Goal: Task Accomplishment & Management: Use online tool/utility

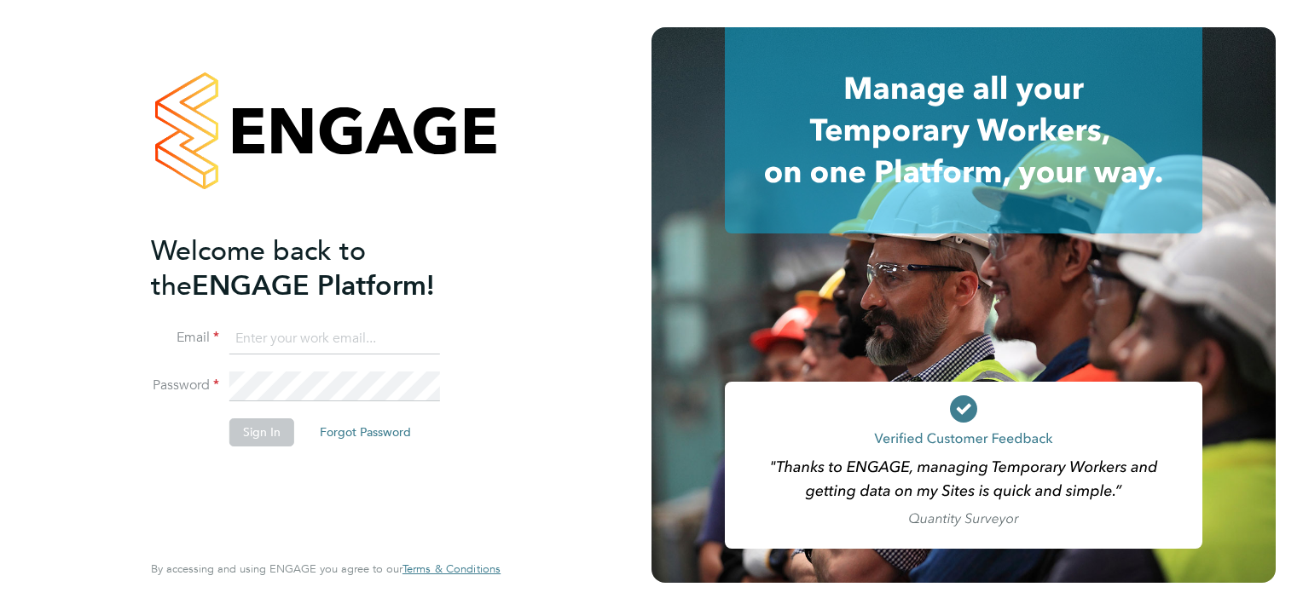
type input "Brian.campbell@hmsworks.co.uk"
click at [263, 436] on button "Sign In" at bounding box center [261, 432] width 65 height 27
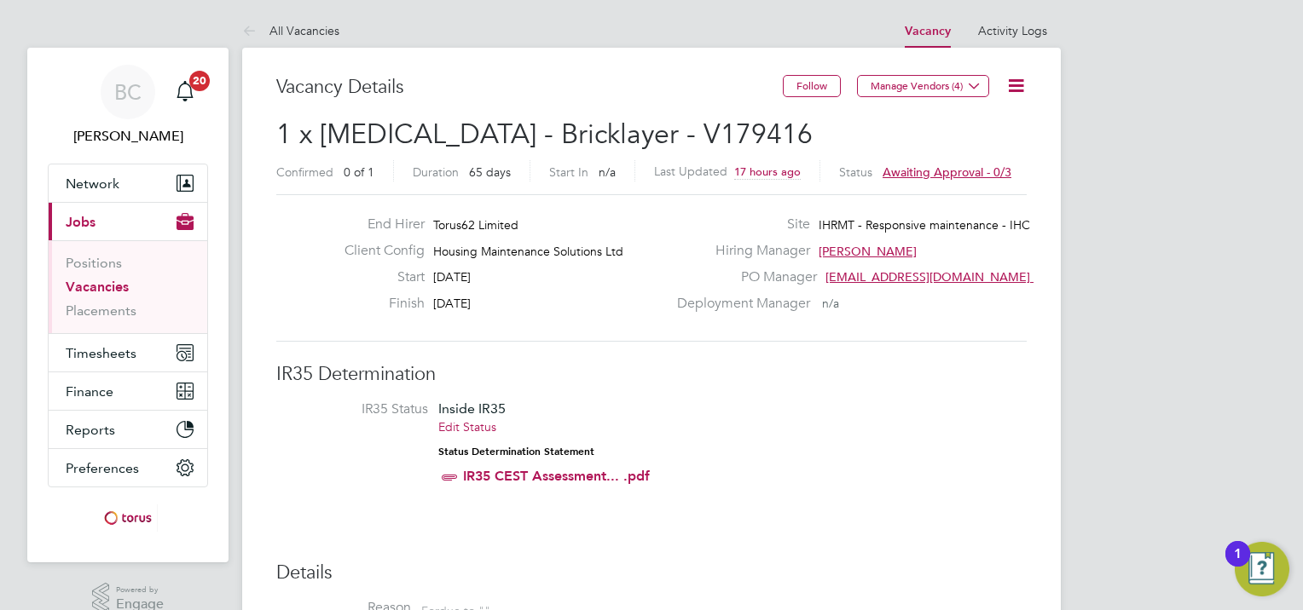
click at [1018, 88] on icon at bounding box center [1015, 85] width 21 height 21
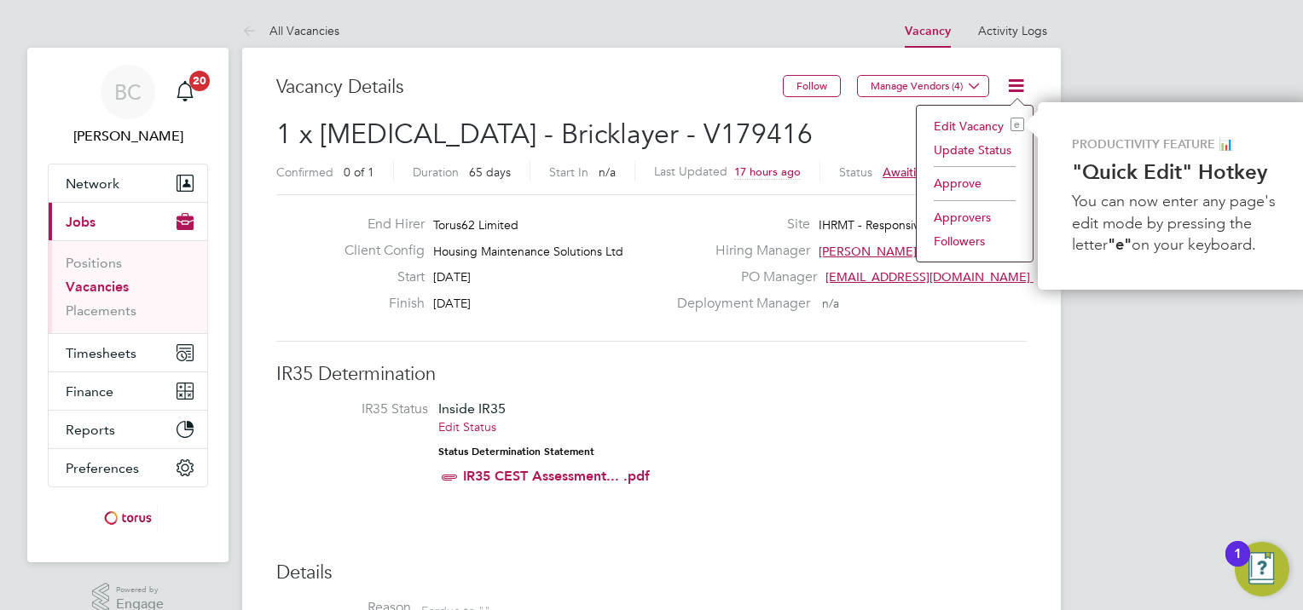
scroll to position [0, 7]
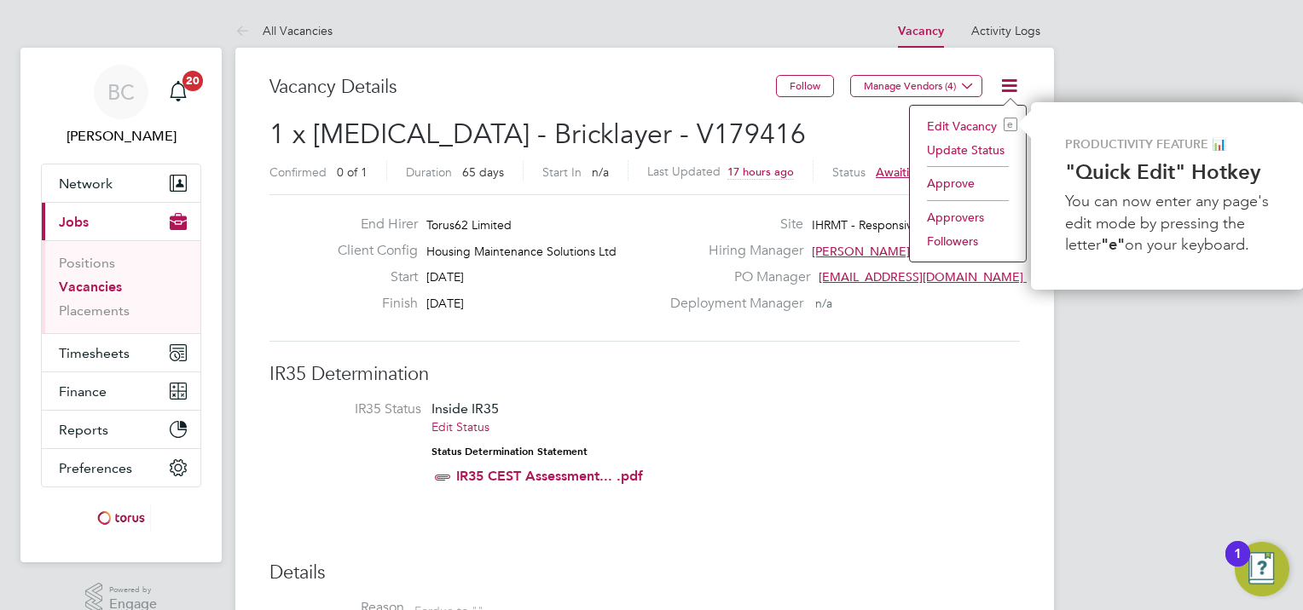
click at [949, 185] on li "Approve" at bounding box center [967, 183] width 99 height 24
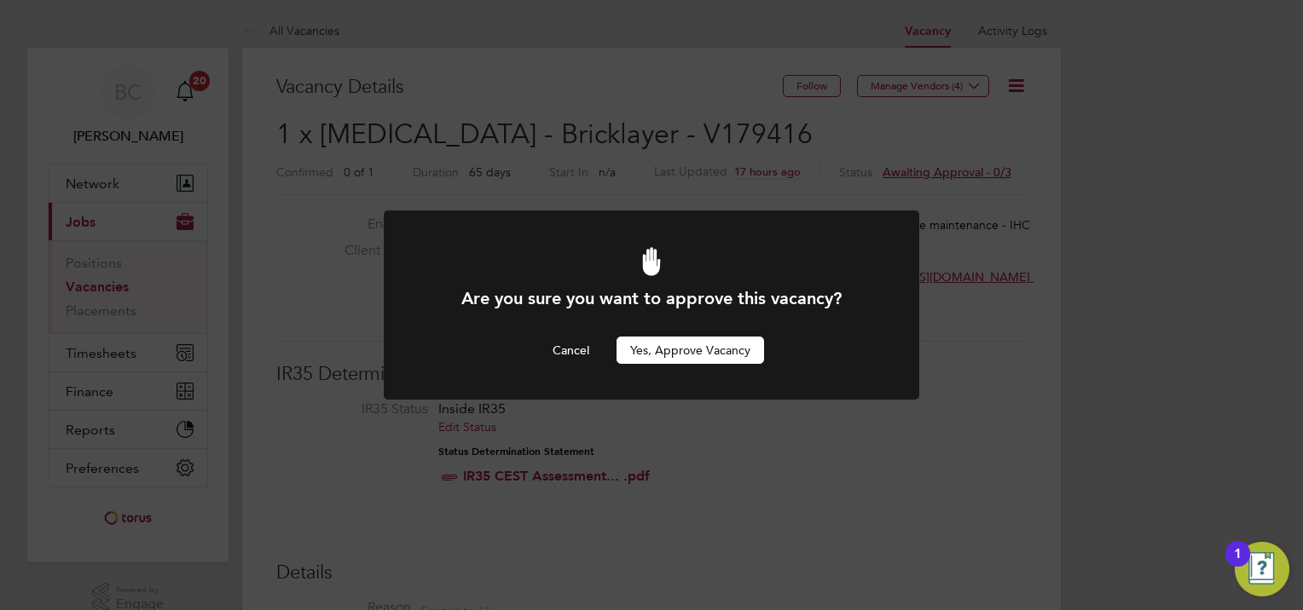
click at [731, 343] on button "Yes, Approve Vacancy" at bounding box center [689, 350] width 147 height 27
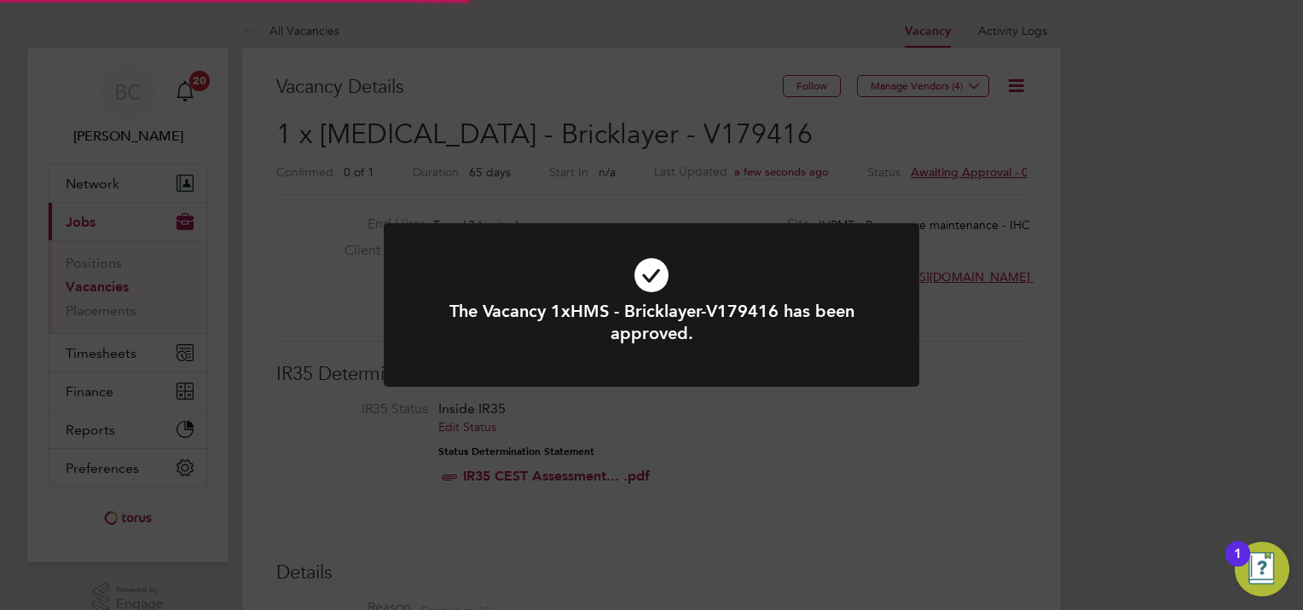
scroll to position [50, 119]
